Goal: Navigation & Orientation: Find specific page/section

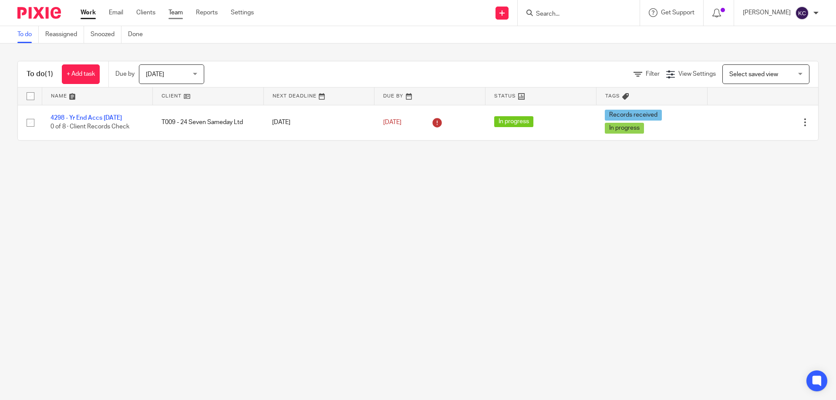
click at [172, 16] on link "Team" at bounding box center [175, 12] width 14 height 9
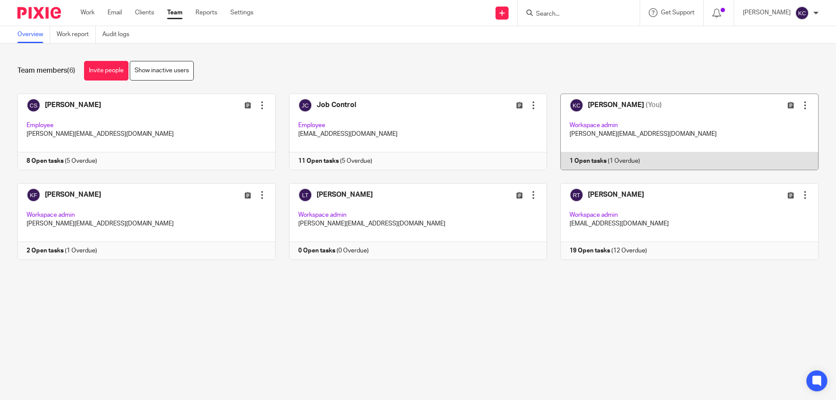
click at [663, 117] on link at bounding box center [683, 132] width 272 height 77
